Goal: Task Accomplishment & Management: Complete application form

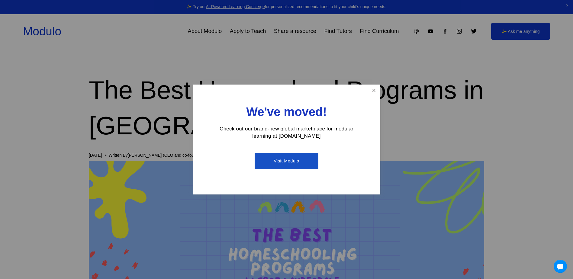
click at [372, 93] on link "Close" at bounding box center [373, 90] width 11 height 11
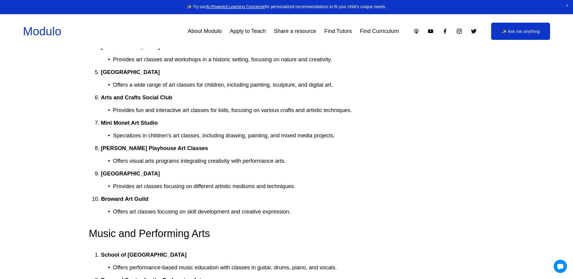
scroll to position [1611, 0]
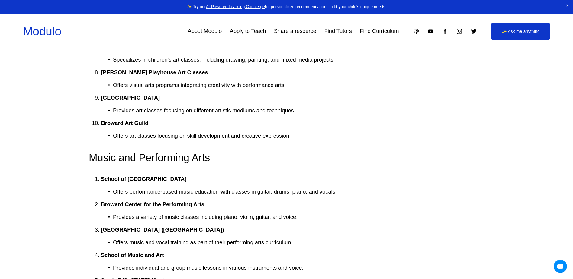
click at [330, 33] on link "Find Tutors" at bounding box center [337, 31] width 27 height 11
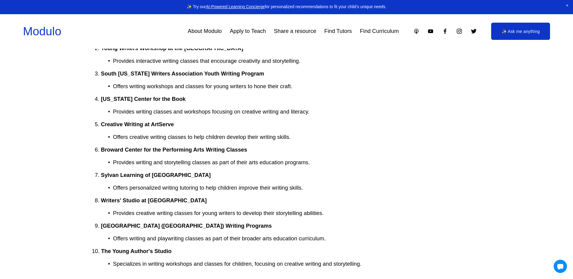
scroll to position [1127, 0]
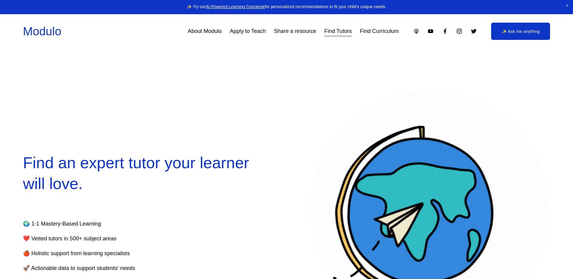
select select "**"
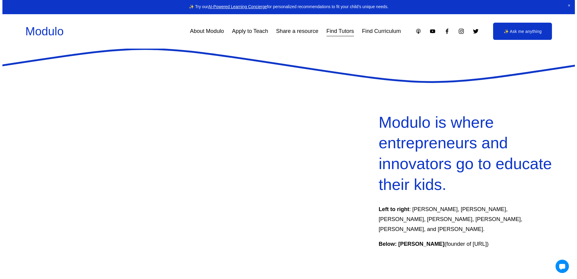
scroll to position [161, 0]
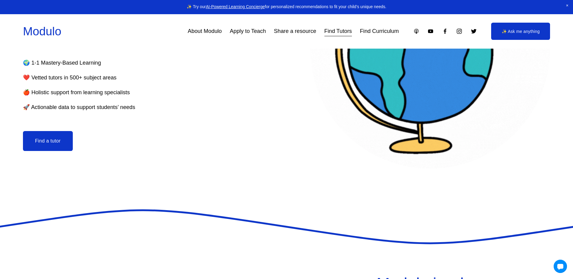
click at [38, 145] on button "Find a tutor" at bounding box center [48, 141] width 50 height 20
